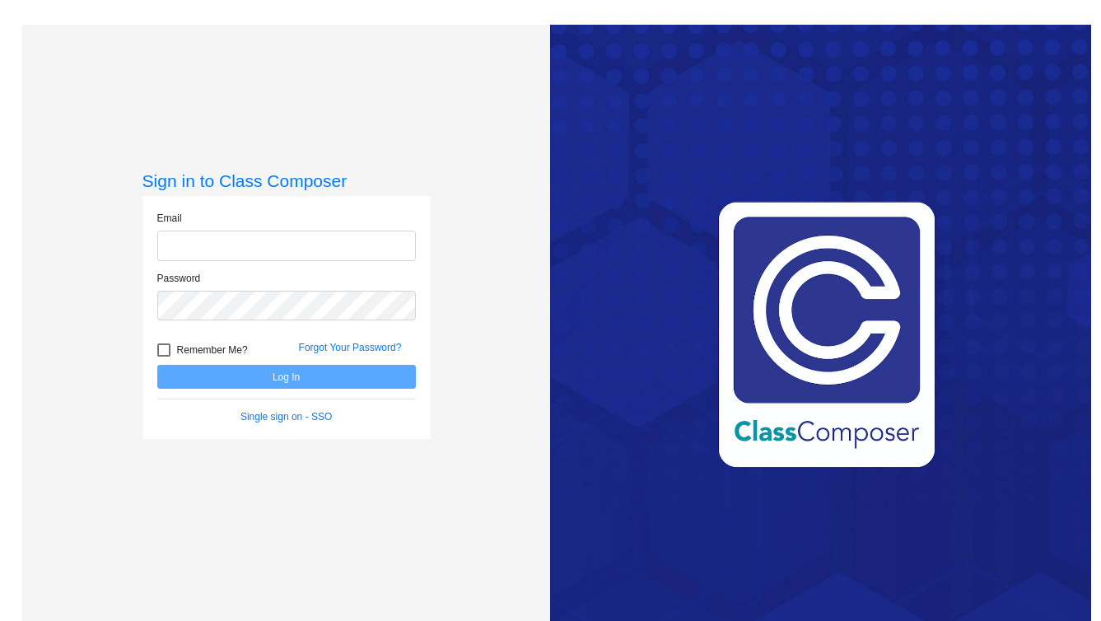
type input "[EMAIL_ADDRESS][DOMAIN_NAME]"
click at [315, 382] on button "Log In" at bounding box center [286, 377] width 259 height 24
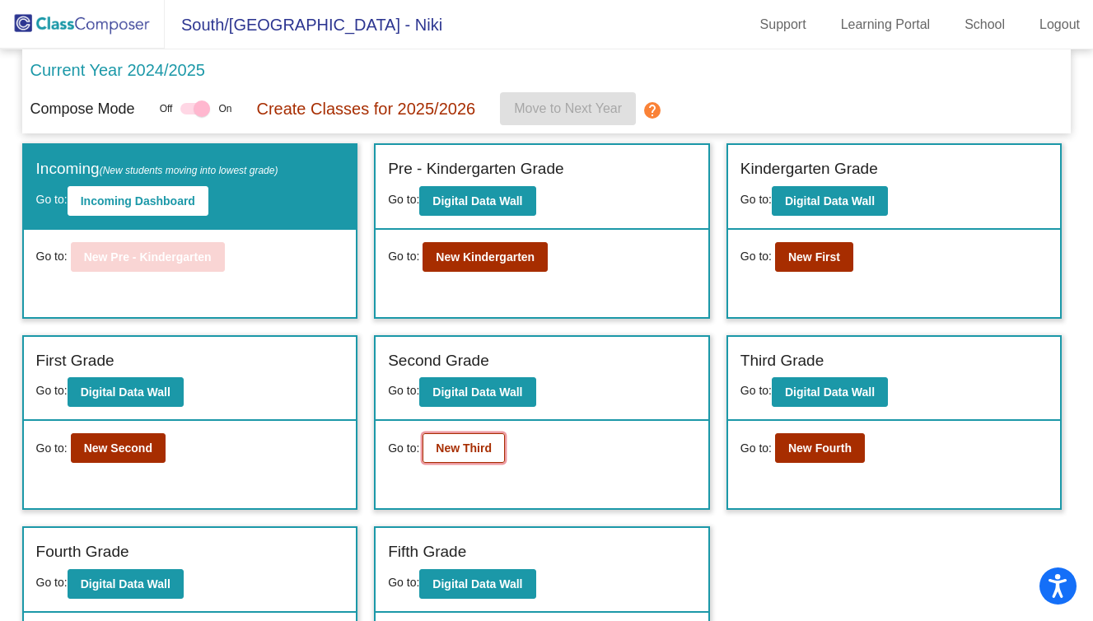
click at [471, 451] on b "New Third" at bounding box center [464, 448] width 56 height 13
click at [146, 440] on button "New Second" at bounding box center [118, 448] width 95 height 30
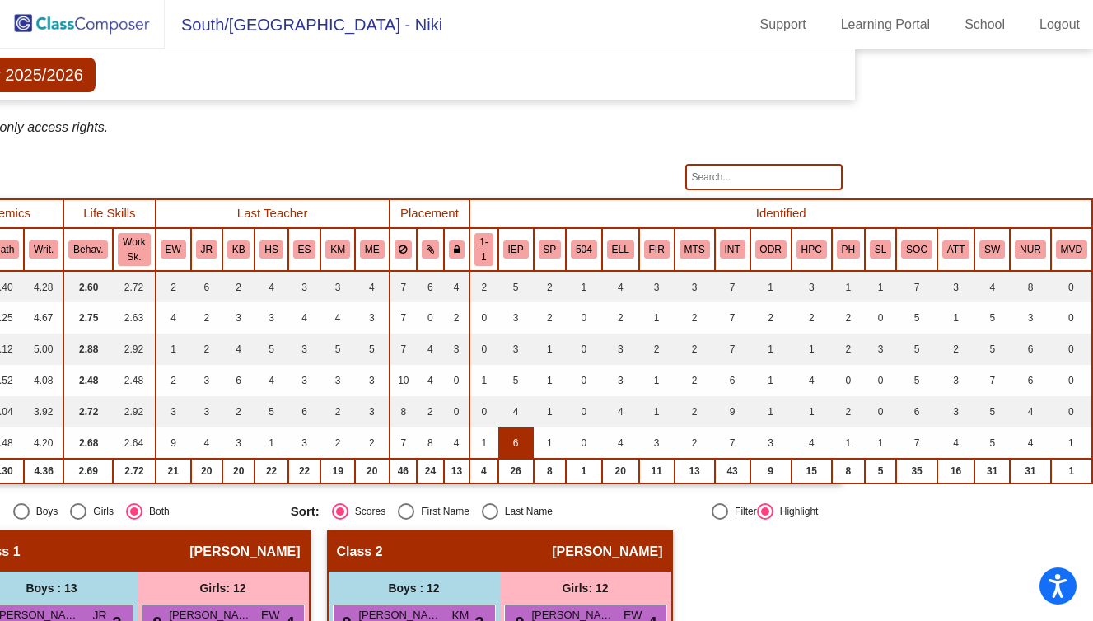
scroll to position [32, 236]
click at [1063, 257] on button "MVD" at bounding box center [1071, 250] width 31 height 18
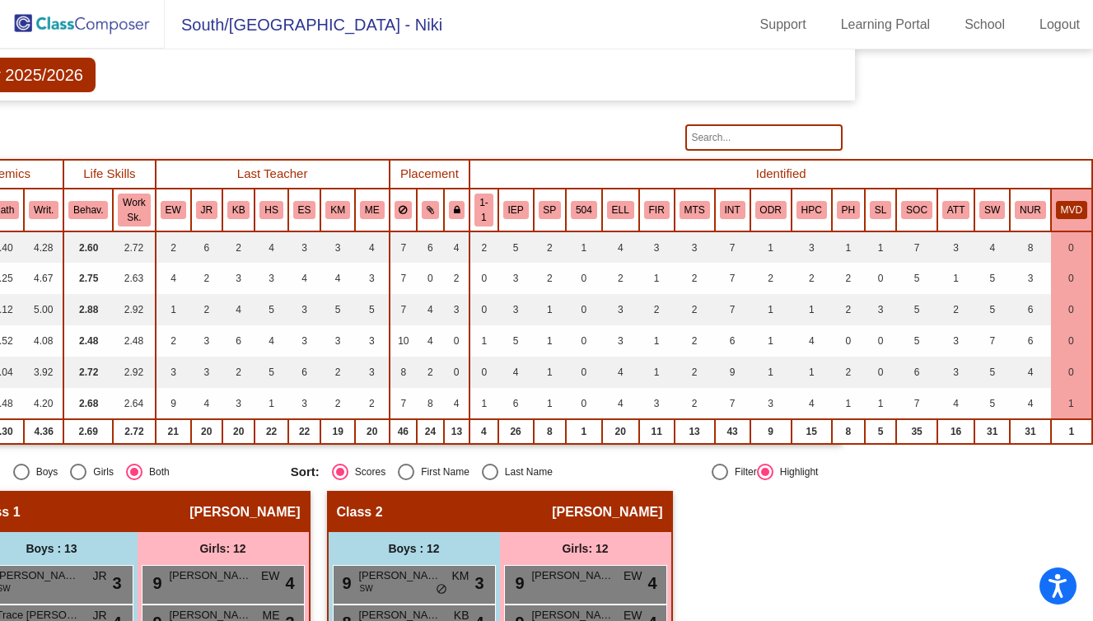
scroll to position [70, 236]
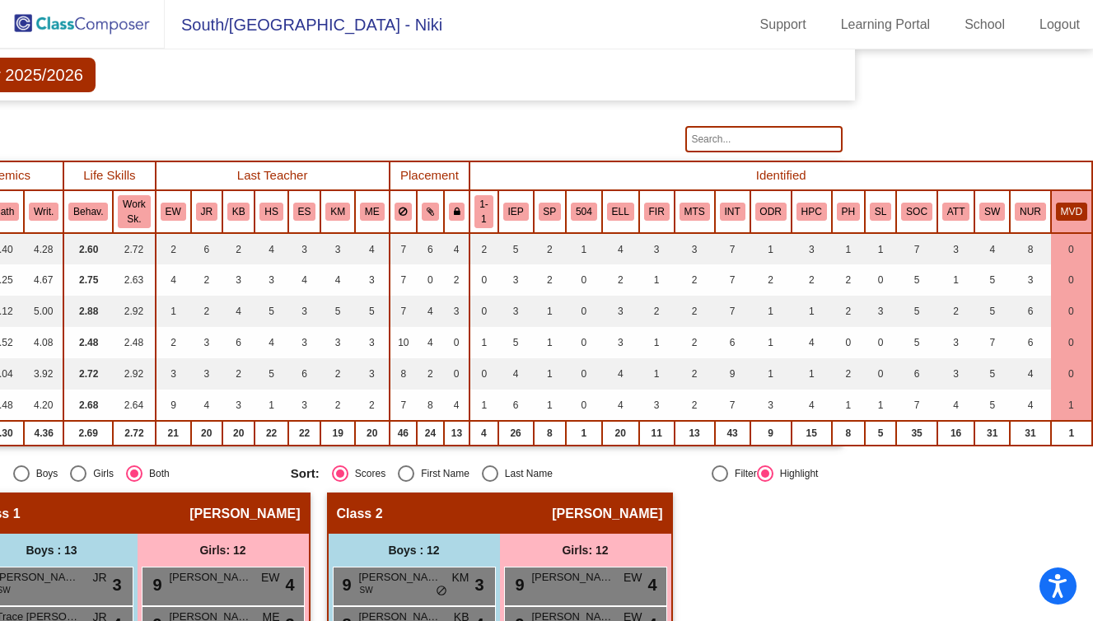
click at [1062, 227] on th "MVD" at bounding box center [1071, 211] width 41 height 43
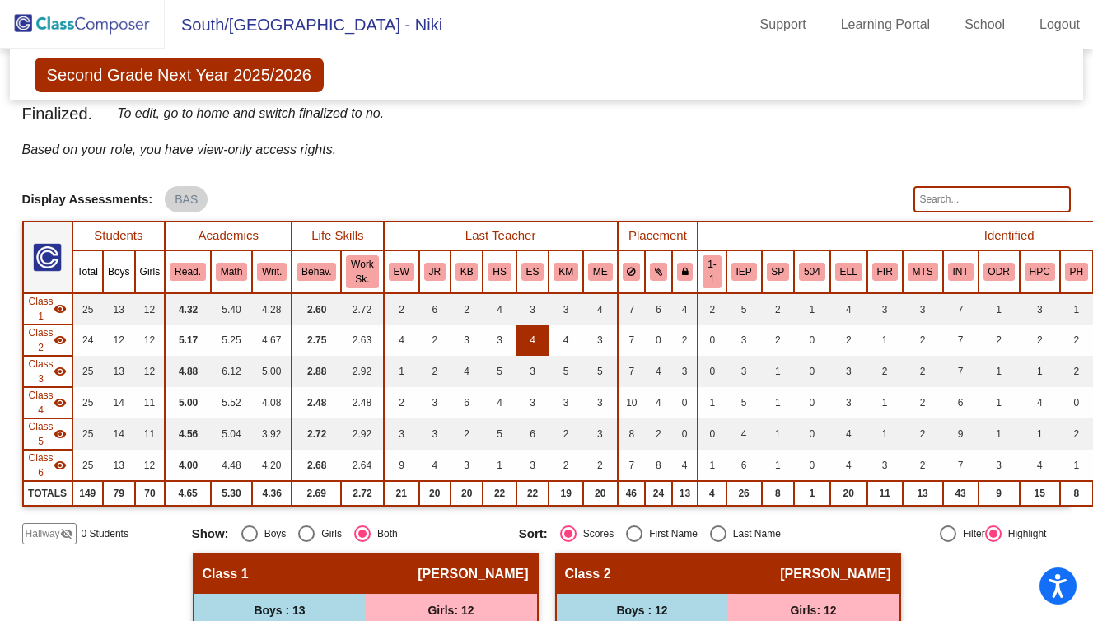
scroll to position [0, 0]
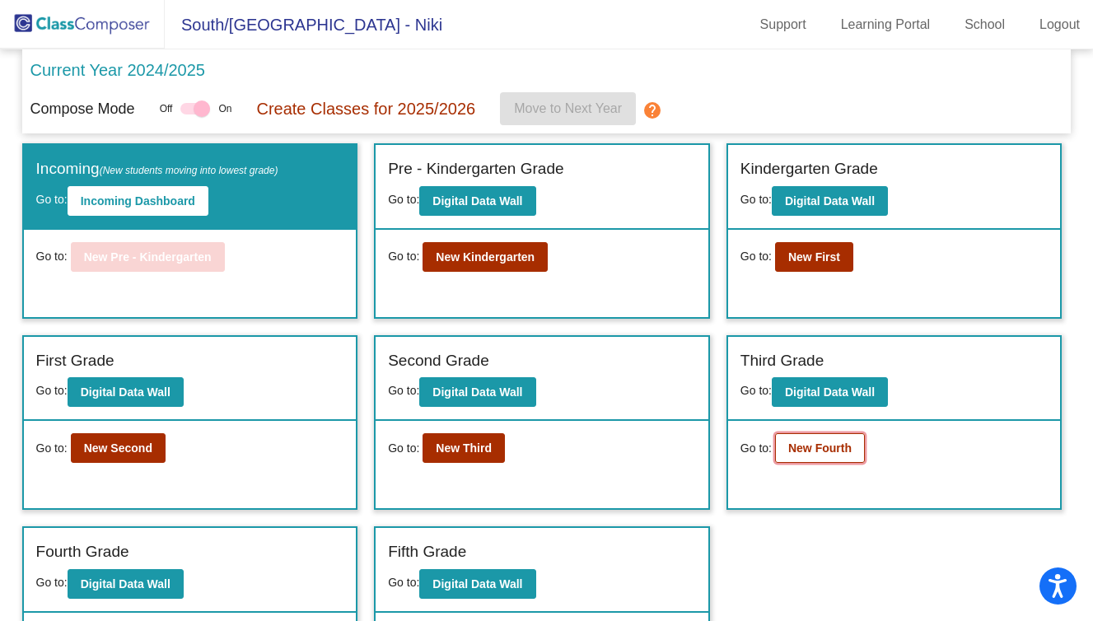
click at [807, 455] on b "New Fourth" at bounding box center [819, 448] width 63 height 13
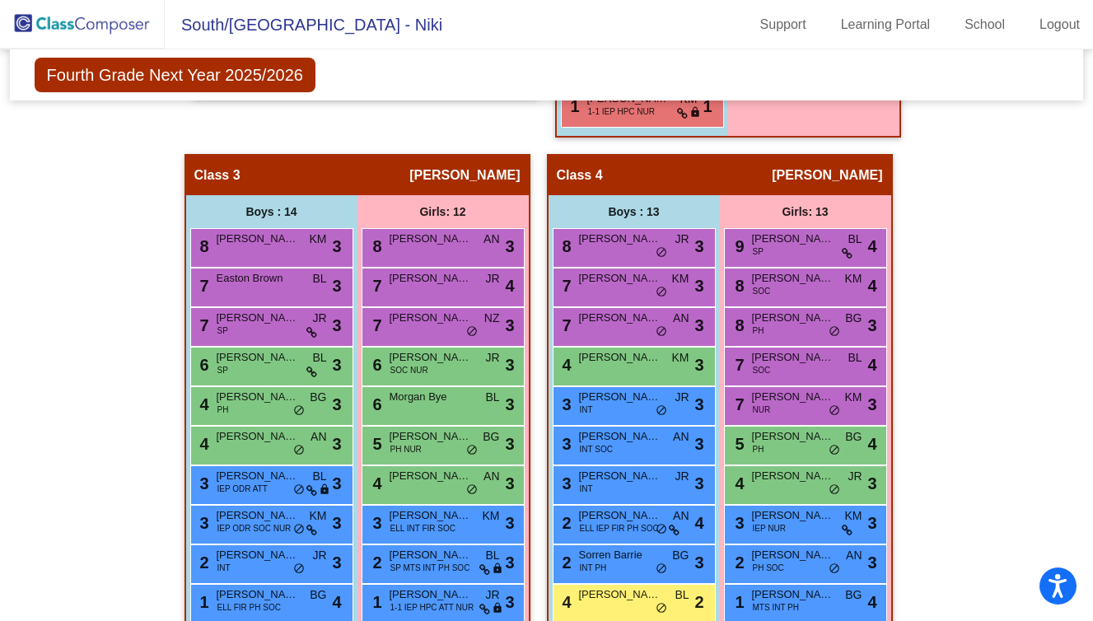
scroll to position [803, 0]
